Goal: Communication & Community: Participate in discussion

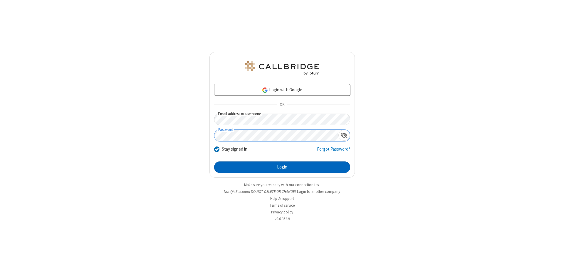
click at [282, 167] on button "Login" at bounding box center [282, 168] width 136 height 12
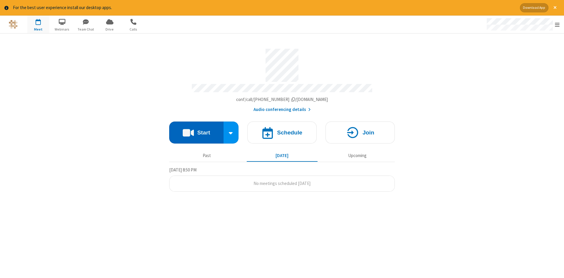
click at [196, 130] on button "Start" at bounding box center [196, 133] width 54 height 22
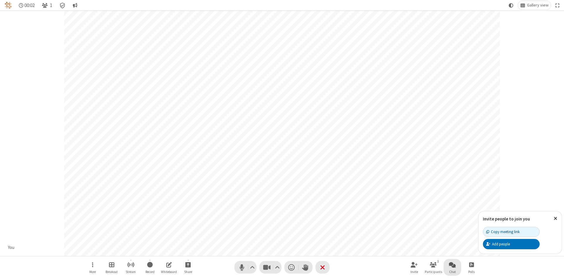
click at [452, 265] on span "Open chat" at bounding box center [452, 264] width 7 height 7
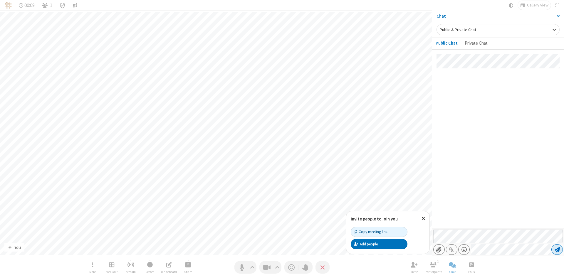
click at [557, 250] on span "Send message" at bounding box center [556, 250] width 5 height 6
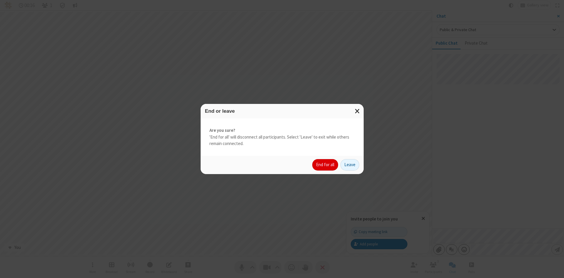
click at [325, 165] on button "End for all" at bounding box center [325, 165] width 26 height 12
